Goal: Task Accomplishment & Management: Use online tool/utility

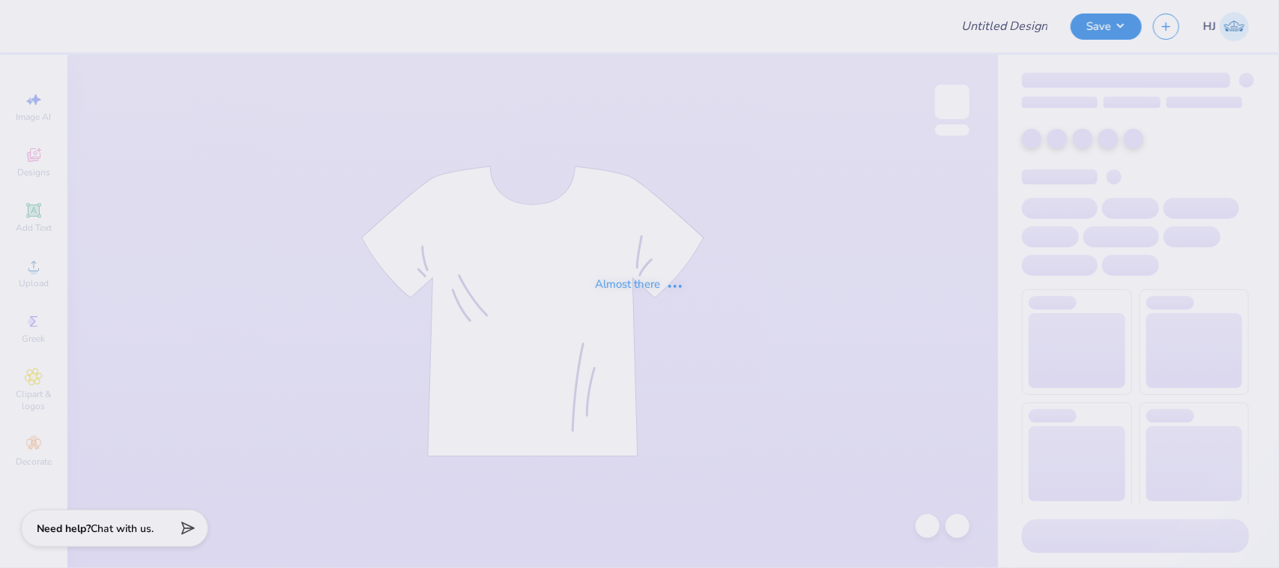
type input "[PERSON_NAME] : [US_STATE] [GEOGRAPHIC_DATA][US_STATE]"
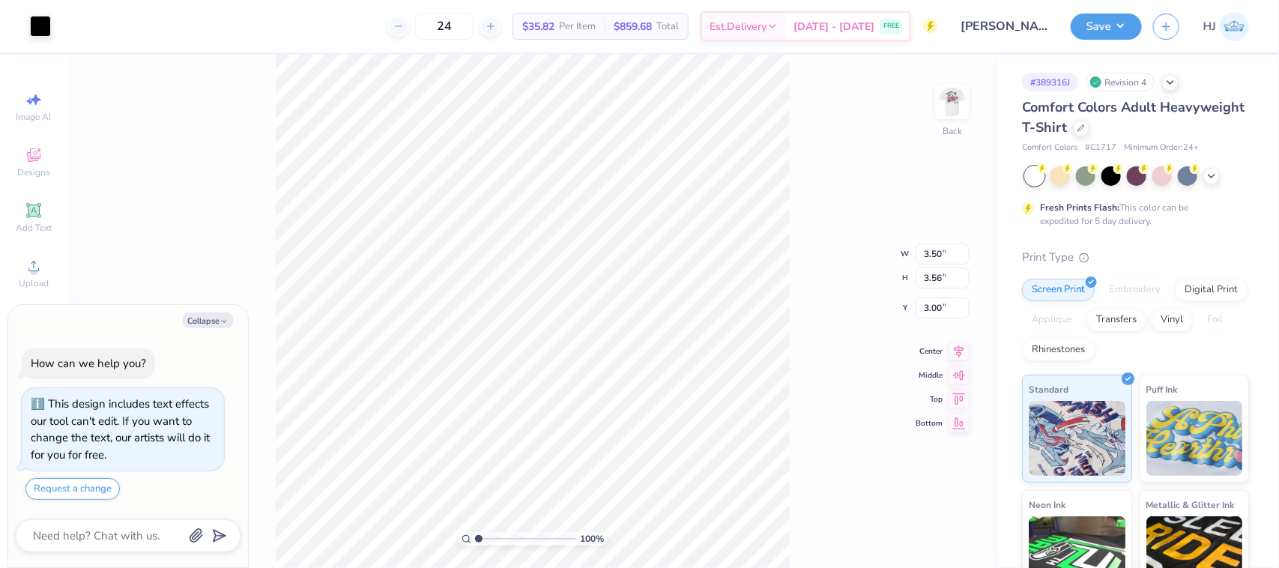
type textarea "x"
type input "1.45526442499465"
type textarea "x"
type input "1.45526442499465"
type textarea "x"
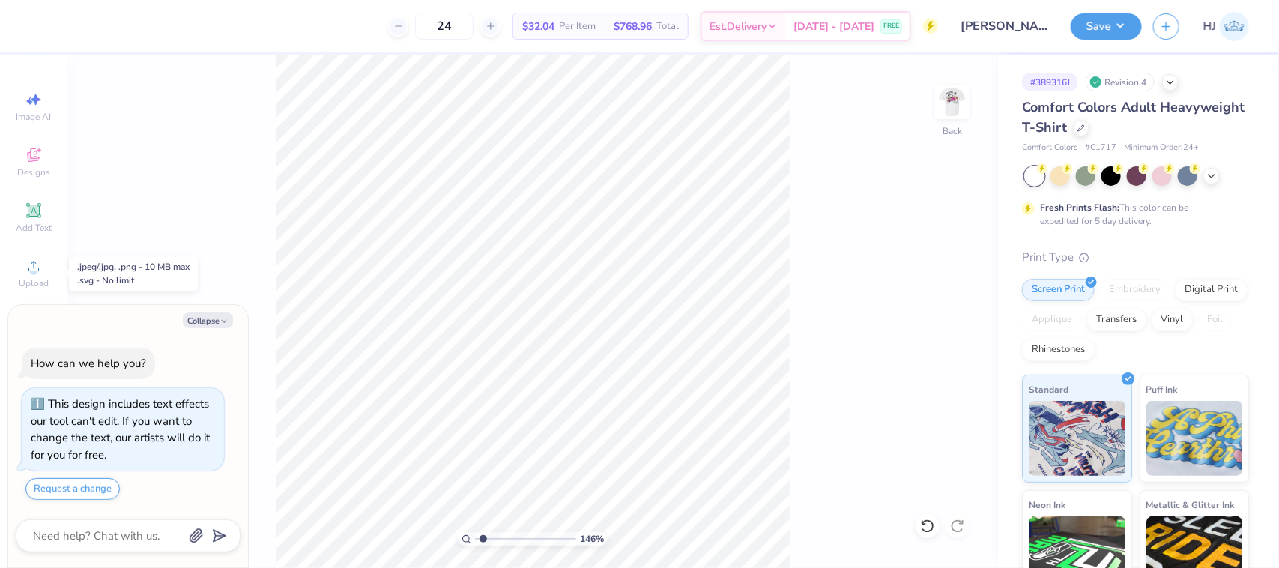
type input "1.45526442499465"
click at [28, 275] on icon at bounding box center [34, 266] width 18 height 18
type textarea "x"
type input "1.45526442499465"
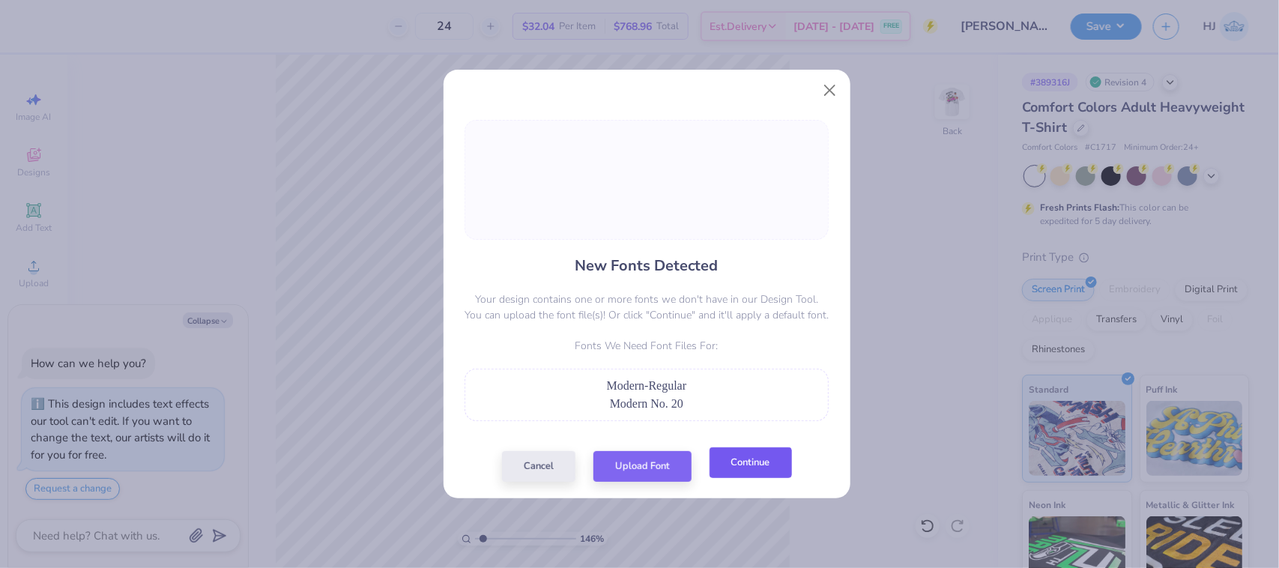
click at [754, 464] on button "Continue" at bounding box center [750, 462] width 82 height 31
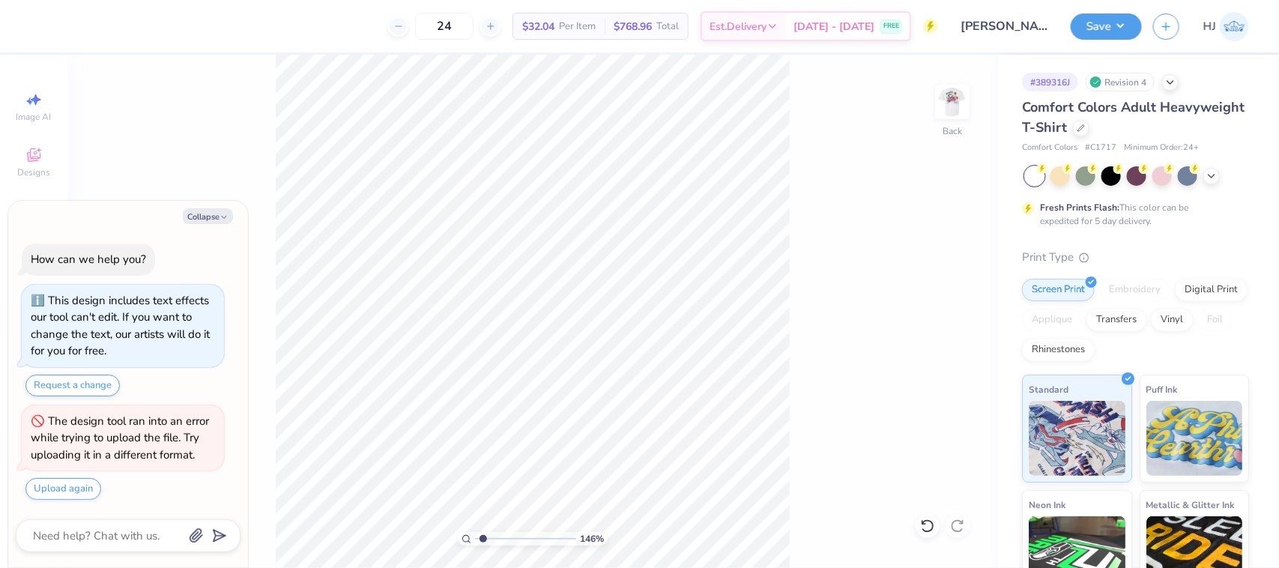
type textarea "x"
type input "1.45526442499465"
type textarea "x"
type input "1.45526442499465"
click at [228, 218] on button "Collapse" at bounding box center [208, 216] width 50 height 16
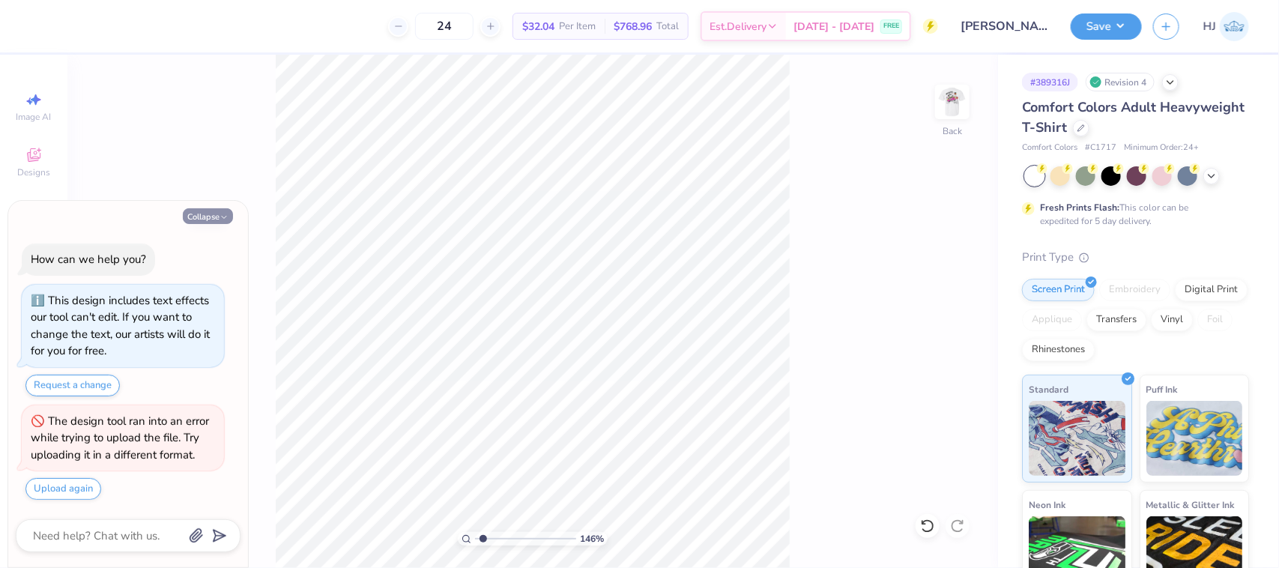
type textarea "x"
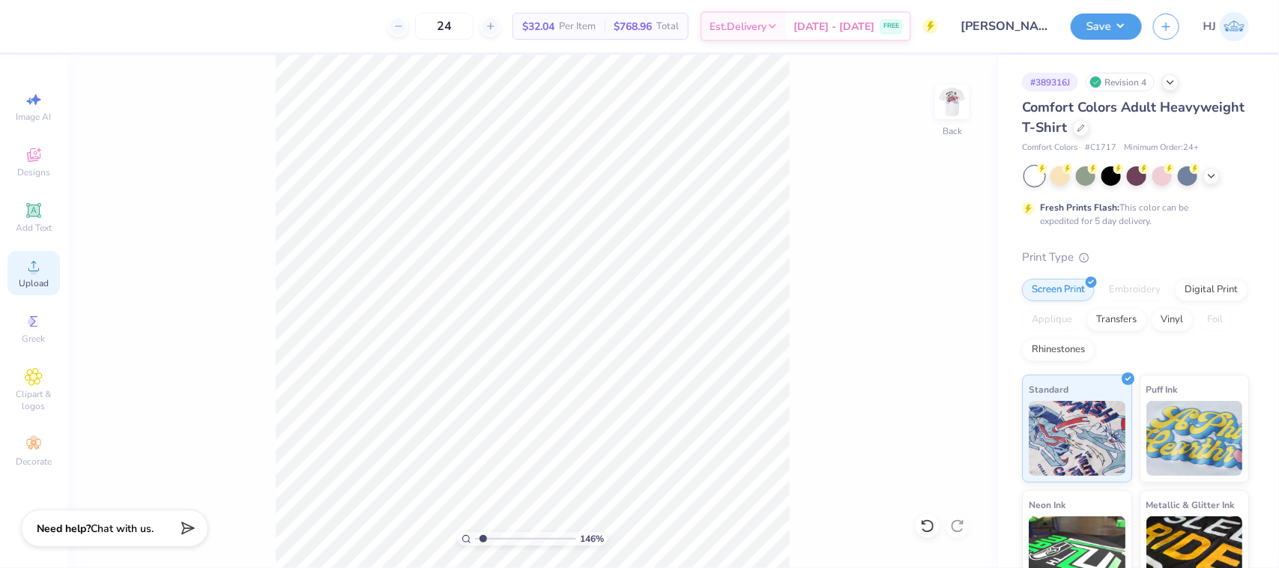
click at [34, 270] on circle at bounding box center [33, 271] width 8 height 8
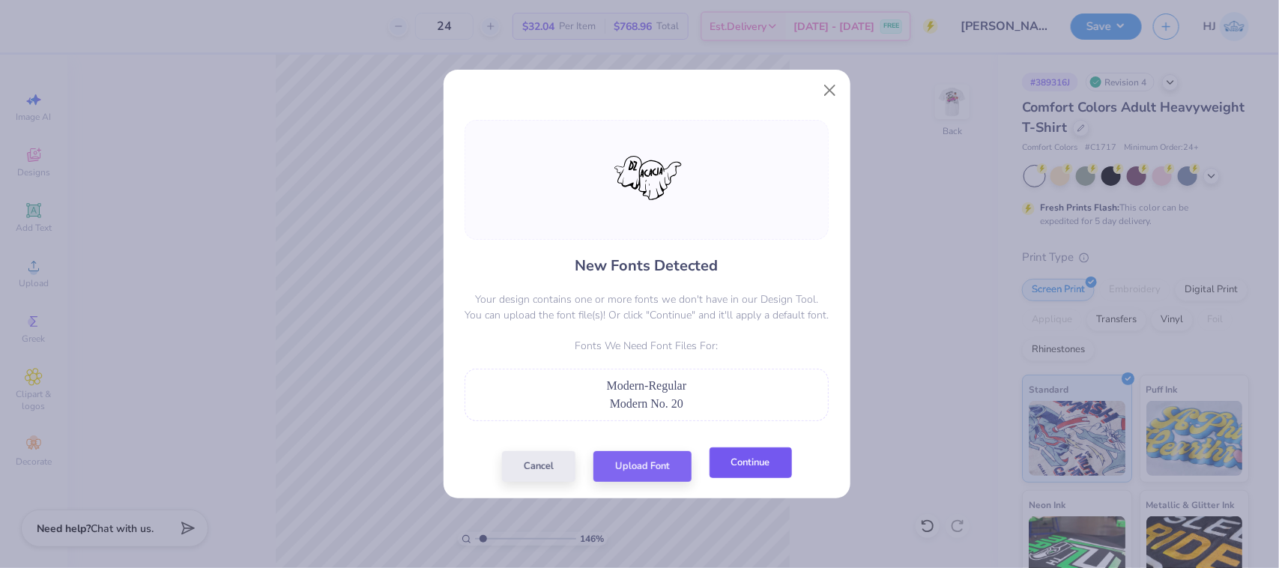
click at [743, 466] on button "Continue" at bounding box center [750, 462] width 82 height 31
type input "1.45526442499465"
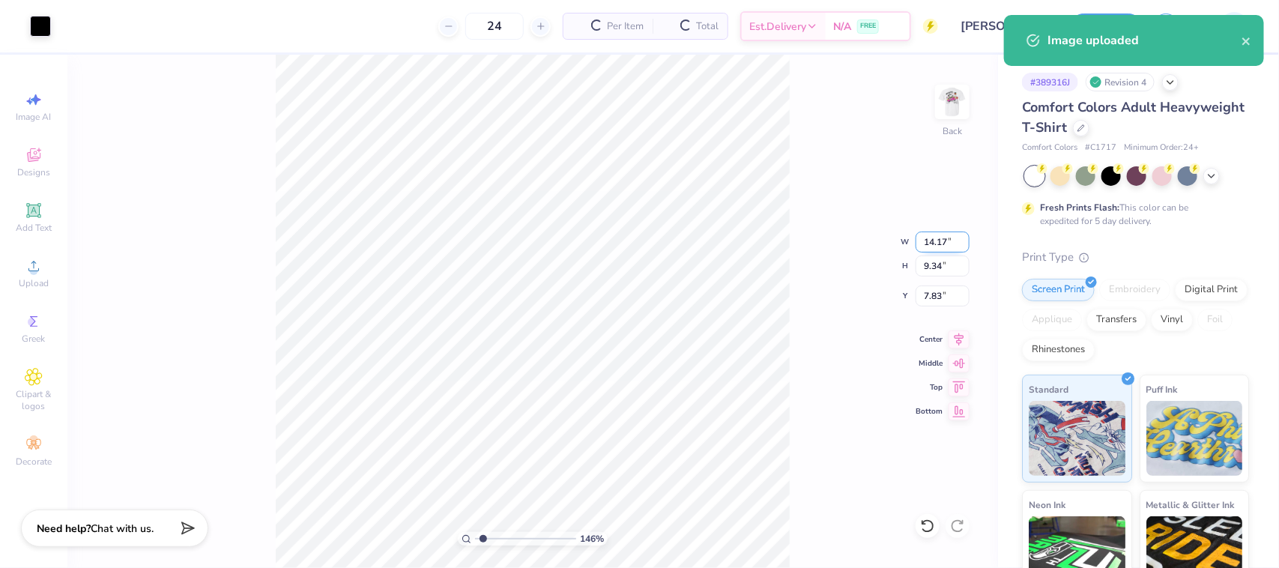
click at [933, 233] on input "14.17" at bounding box center [942, 241] width 54 height 21
type input "3.5"
type input "1.45526442499465"
type input "3.50"
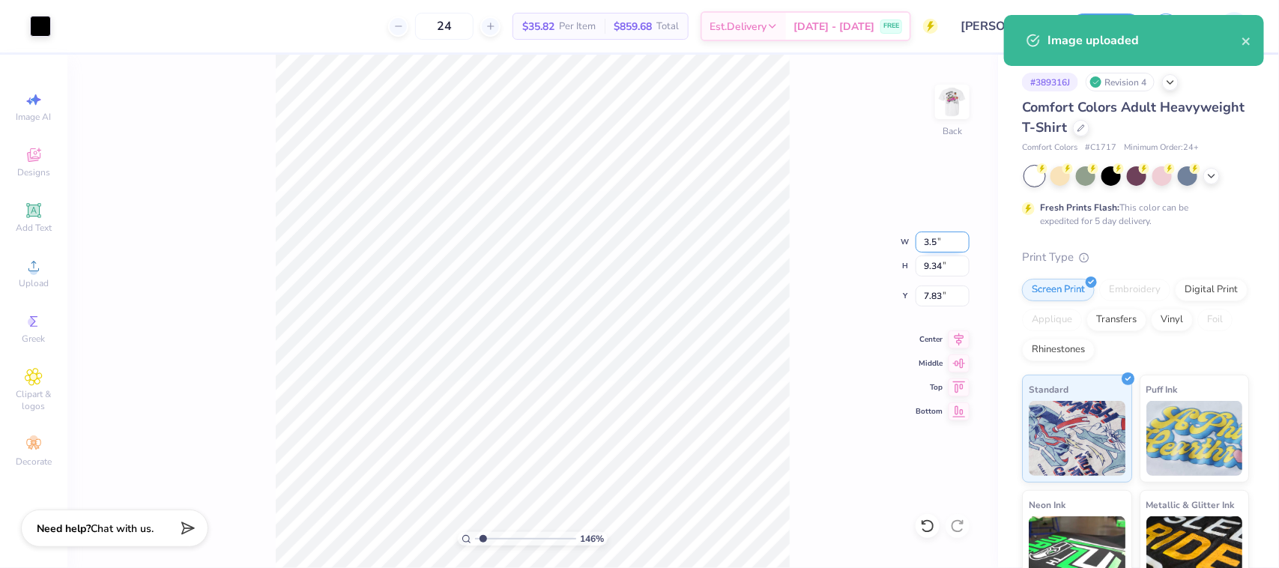
type input "2.31"
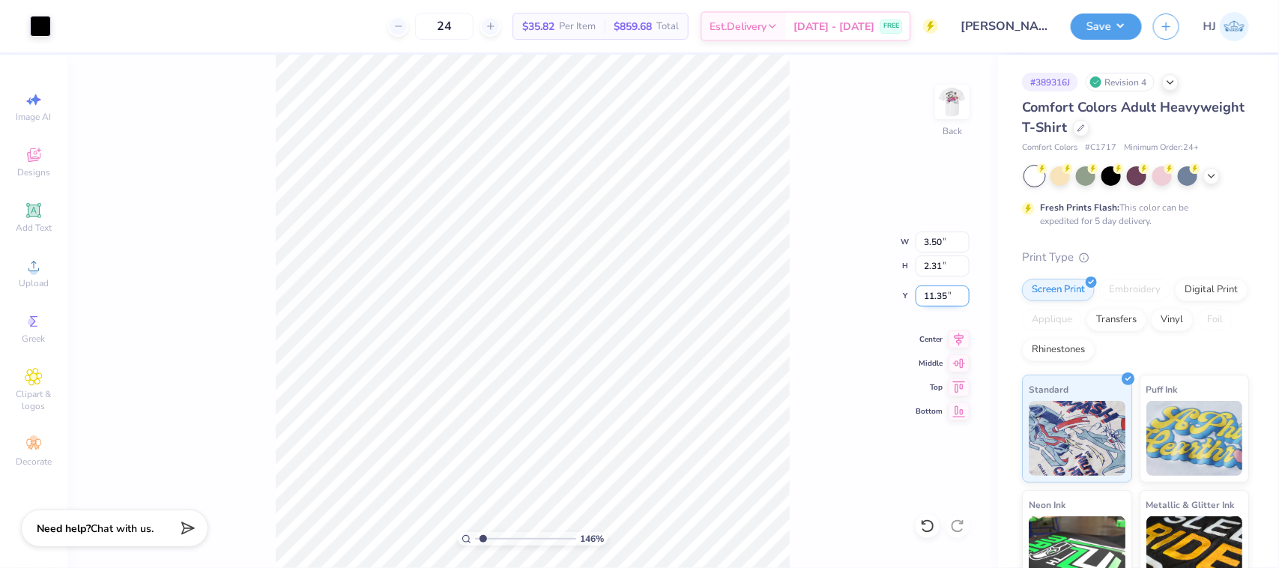
click at [946, 300] on input "11.35" at bounding box center [942, 295] width 54 height 21
type input "3"
type input "1.45526442499465"
type input "3.00"
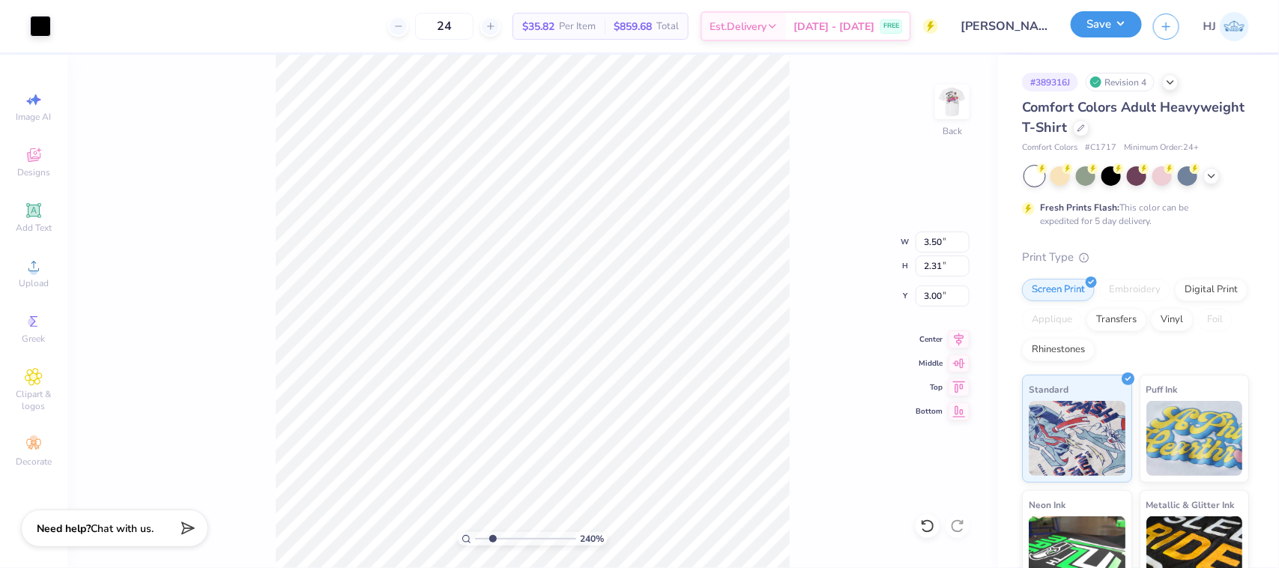
click at [1118, 19] on button "Save" at bounding box center [1106, 24] width 71 height 26
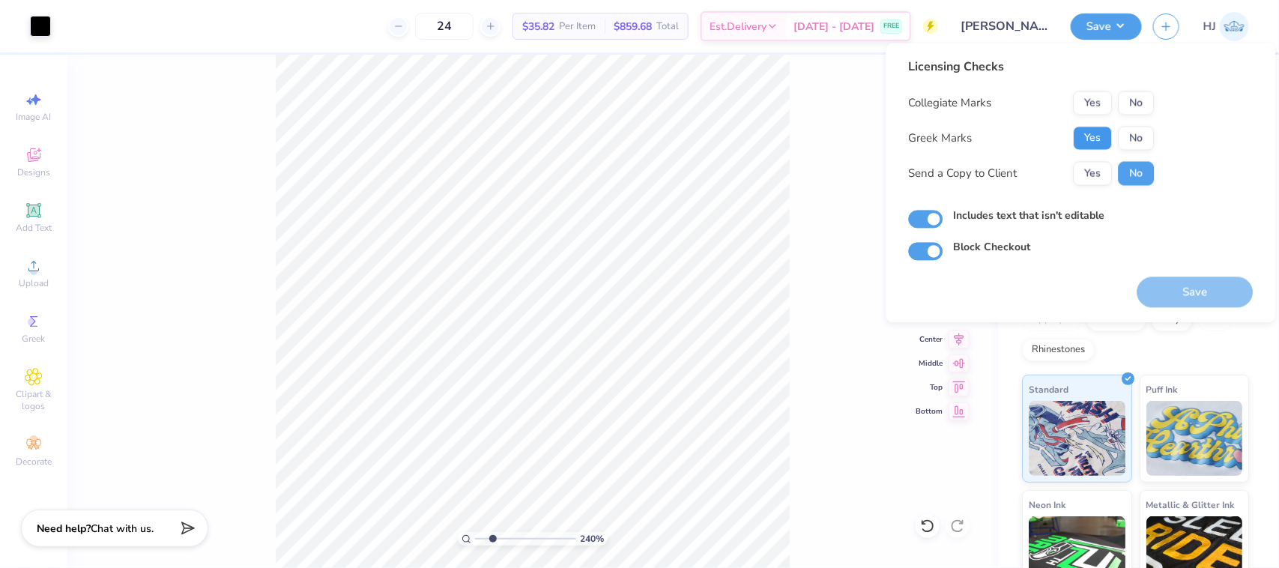
click at [1089, 140] on button "Yes" at bounding box center [1093, 139] width 39 height 24
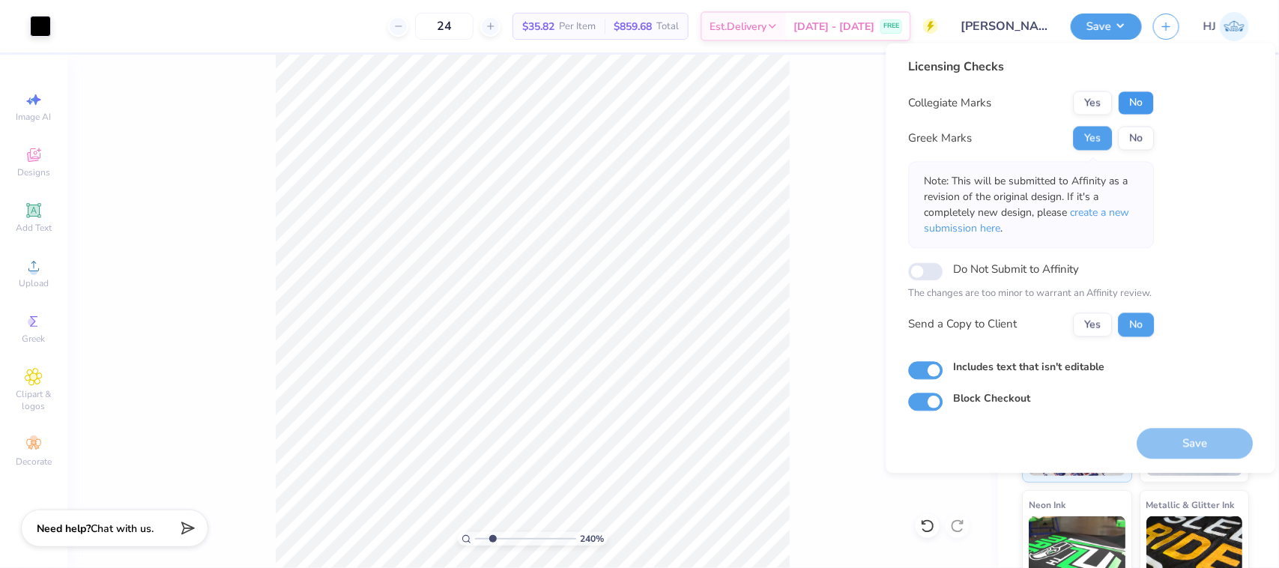
click at [1137, 103] on button "No" at bounding box center [1136, 103] width 36 height 24
click at [1219, 446] on button "Save" at bounding box center [1195, 443] width 116 height 31
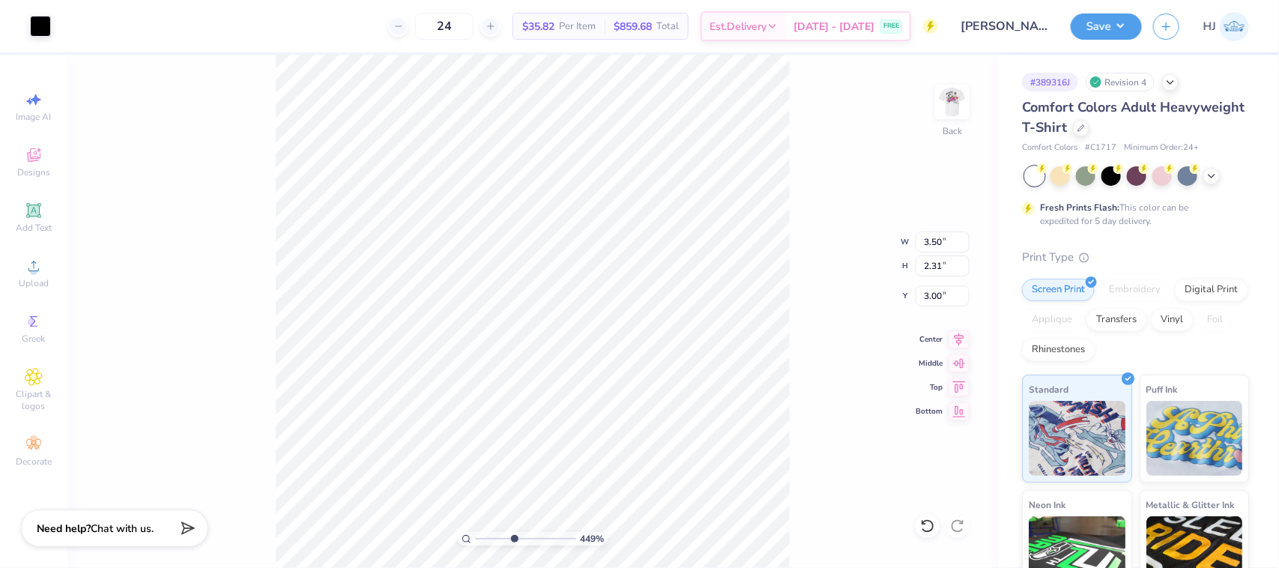
type input "4.48505374184174"
